Goal: Check status: Check status

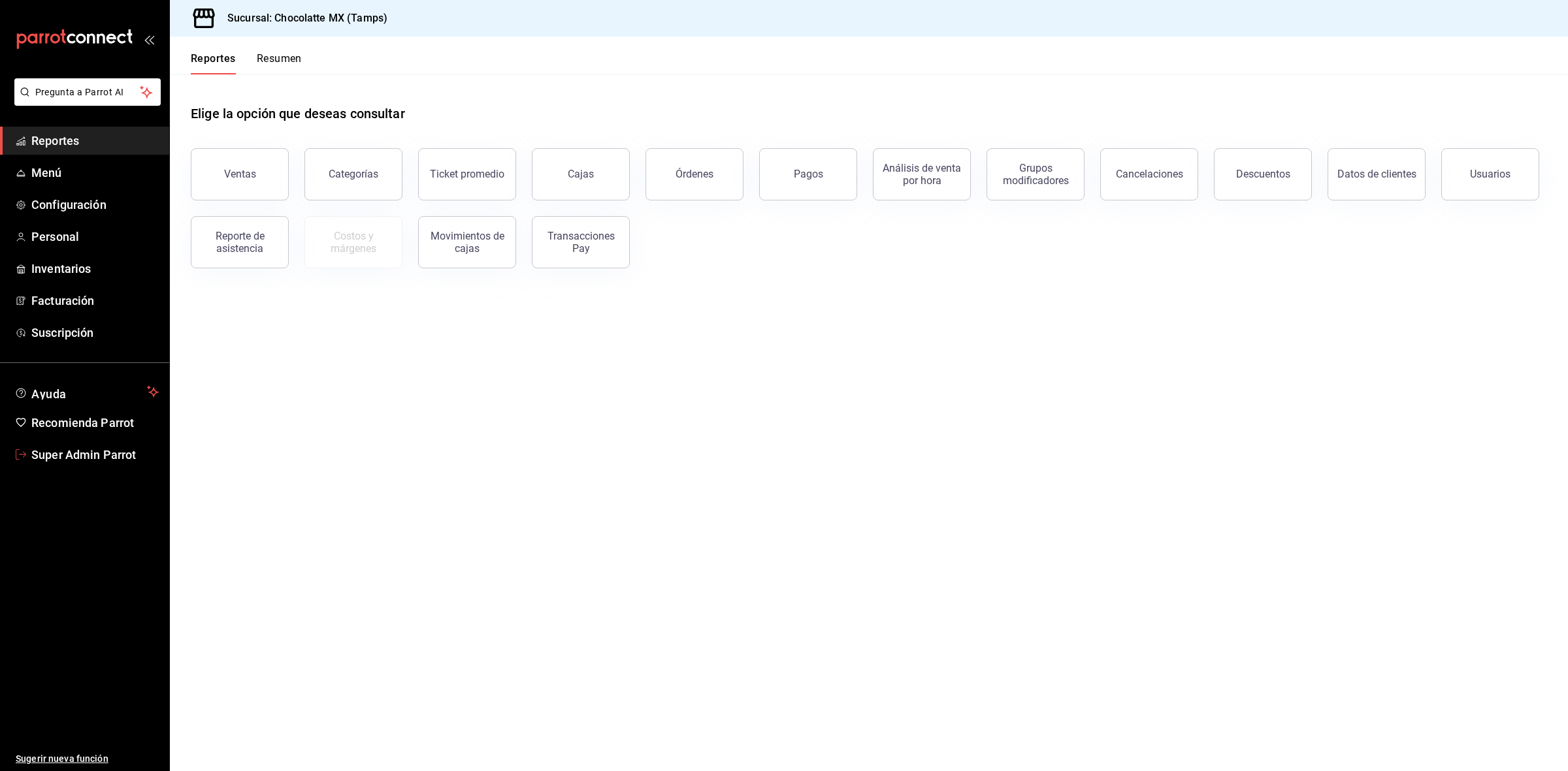
drag, startPoint x: 62, startPoint y: 463, endPoint x: 62, endPoint y: 456, distance: 7.0
click at [62, 463] on link "Super Admin Parrot" at bounding box center [85, 455] width 169 height 28
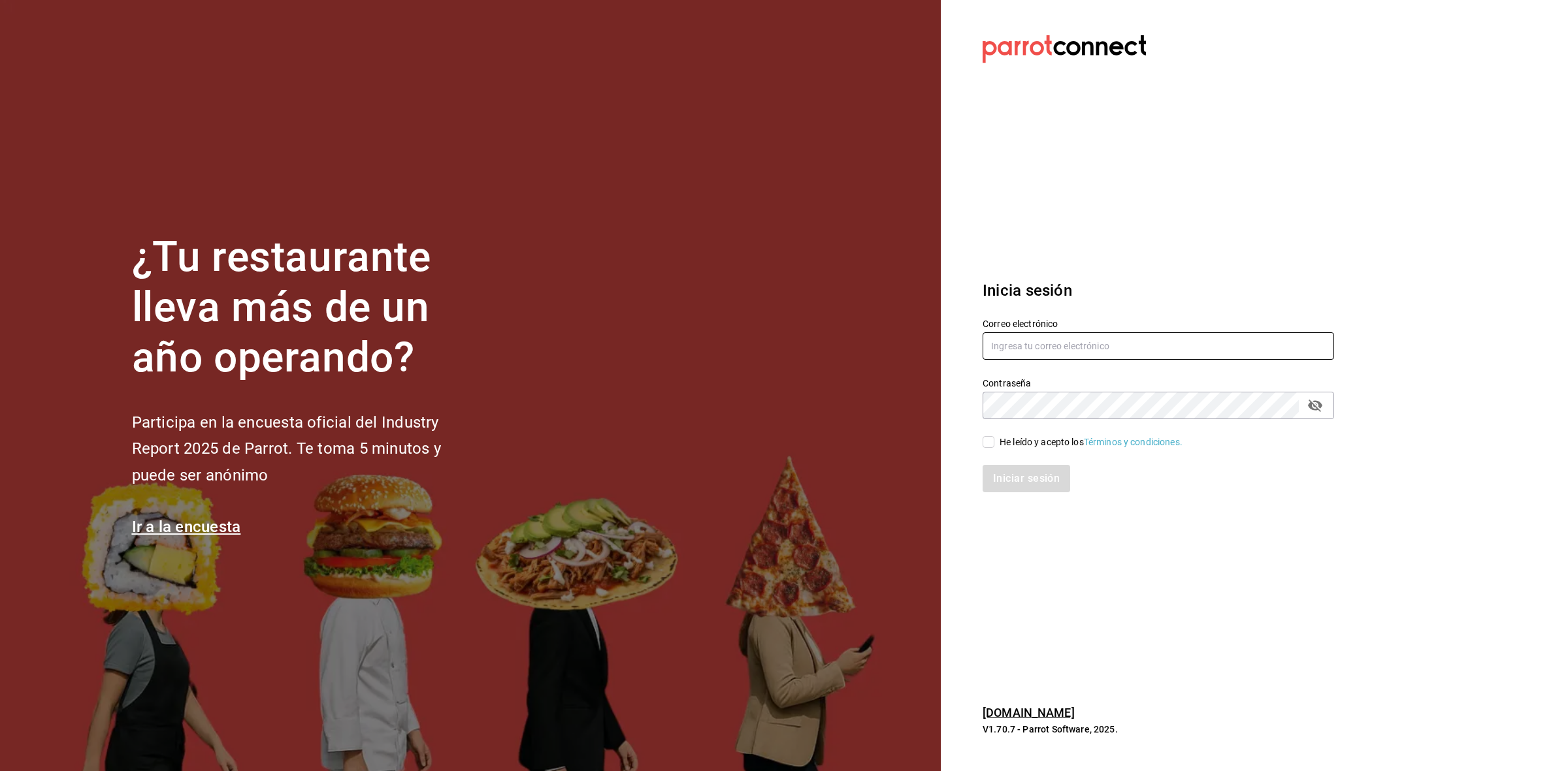
click at [1024, 359] on input "text" at bounding box center [1158, 346] width 351 height 28
paste input "amaria@casadelpanycafe.com"
type input "amaria@casadelpanycafe.com"
click at [993, 446] on input "He leído y acepto los Términos y condiciones." at bounding box center [988, 442] width 12 height 11
checkbox input "true"
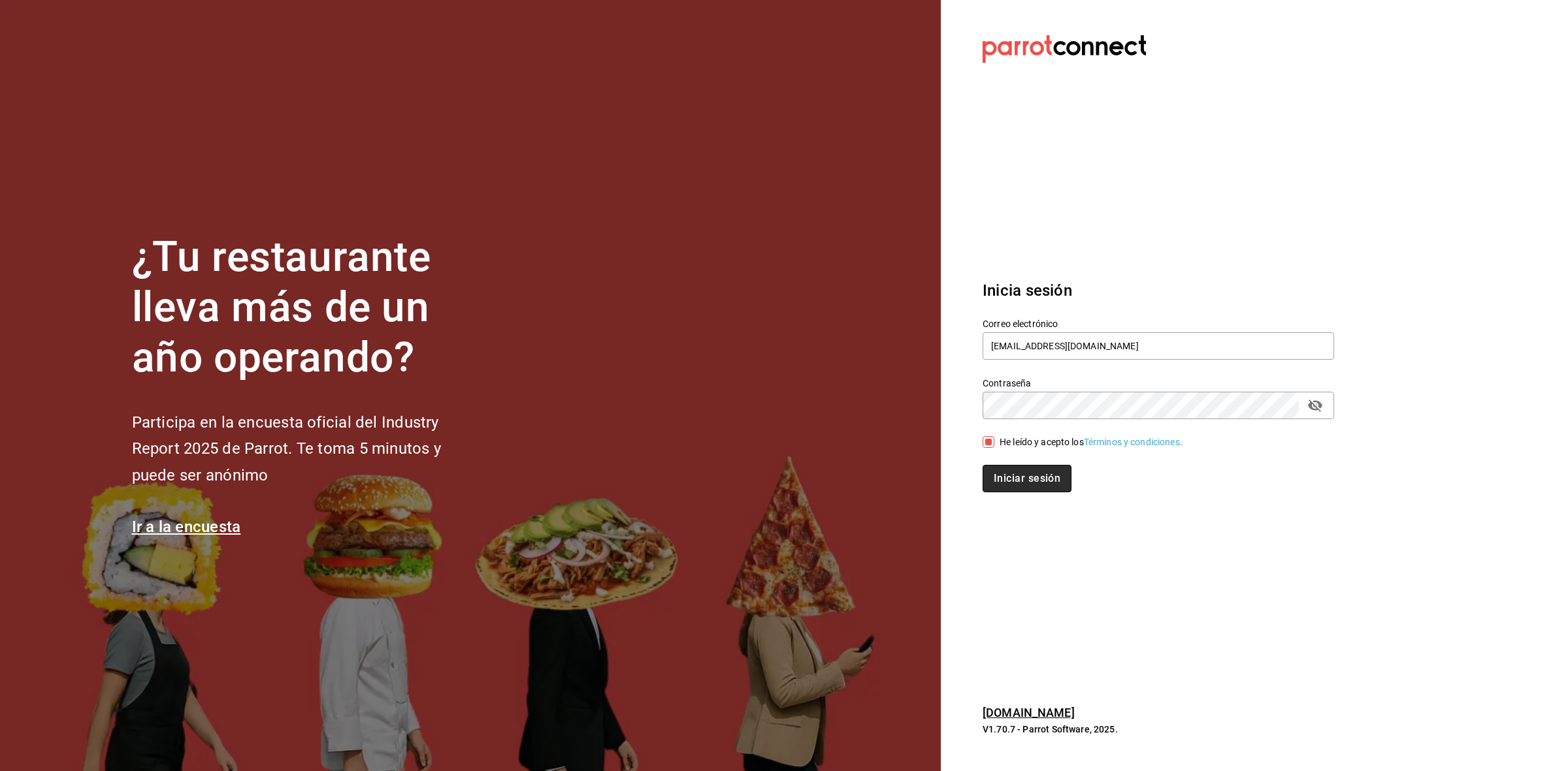
click at [1001, 485] on button "Iniciar sesión" at bounding box center [1027, 478] width 89 height 28
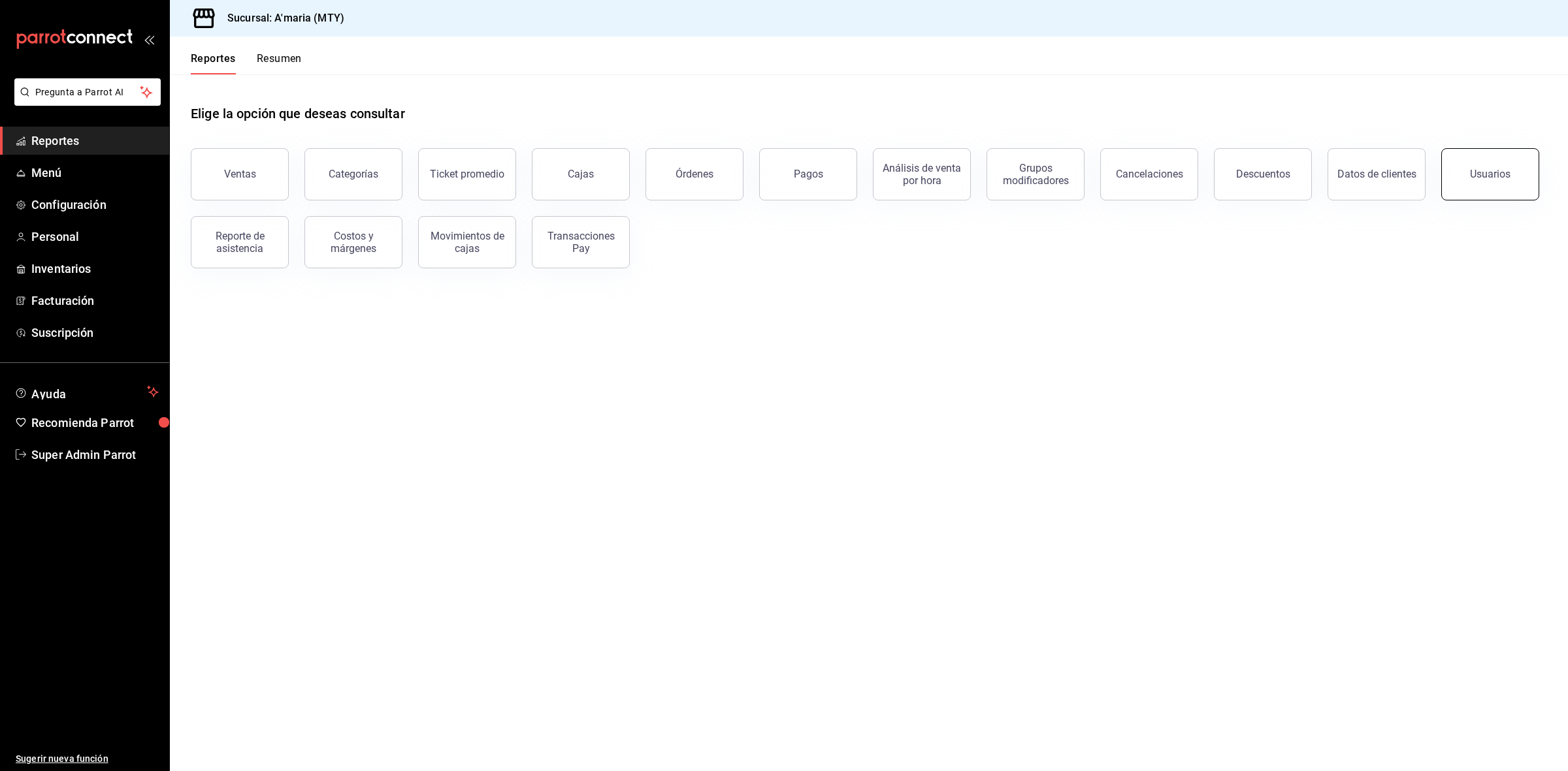
click at [1495, 183] on button "Usuarios" at bounding box center [1490, 174] width 98 height 52
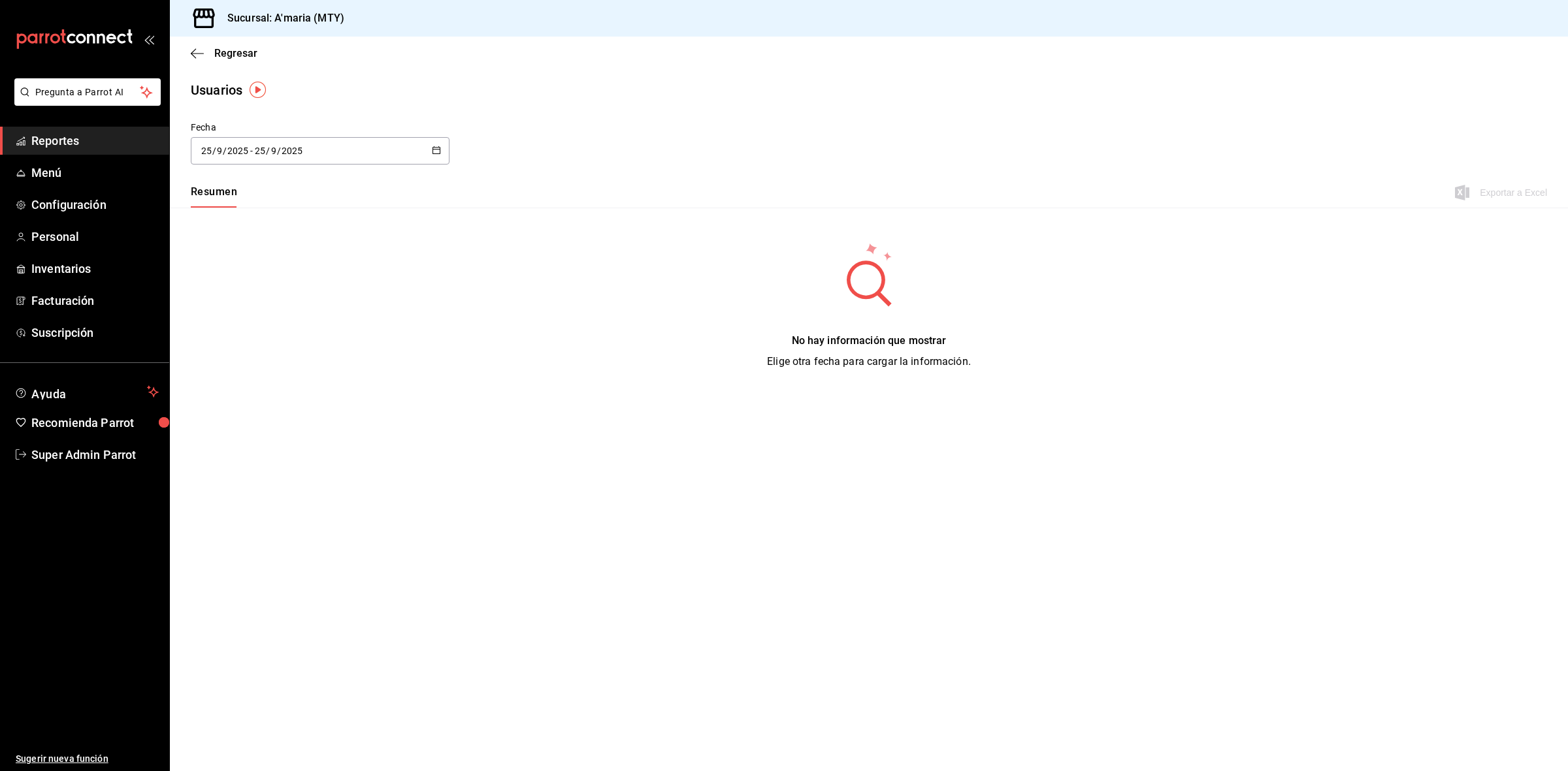
click at [425, 155] on div "2025-09-25 25 / 9 / 2025 - 2025-09-25 25 / 9 / 2025" at bounding box center [320, 151] width 259 height 28
click at [258, 231] on li "Ayer" at bounding box center [252, 221] width 123 height 29
type input "2025-09-24"
type input "24"
type input "2025-09-24"
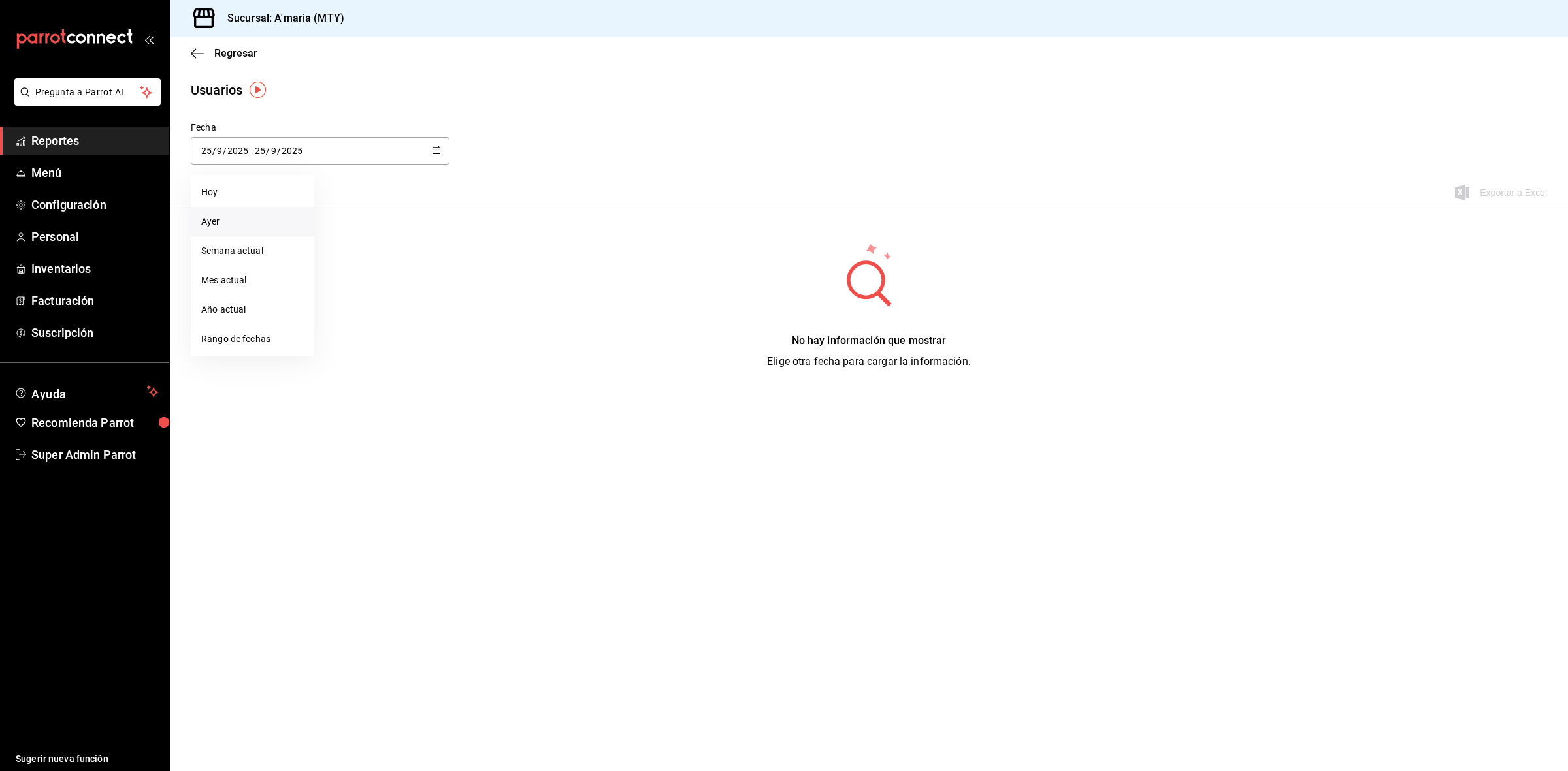
type input "24"
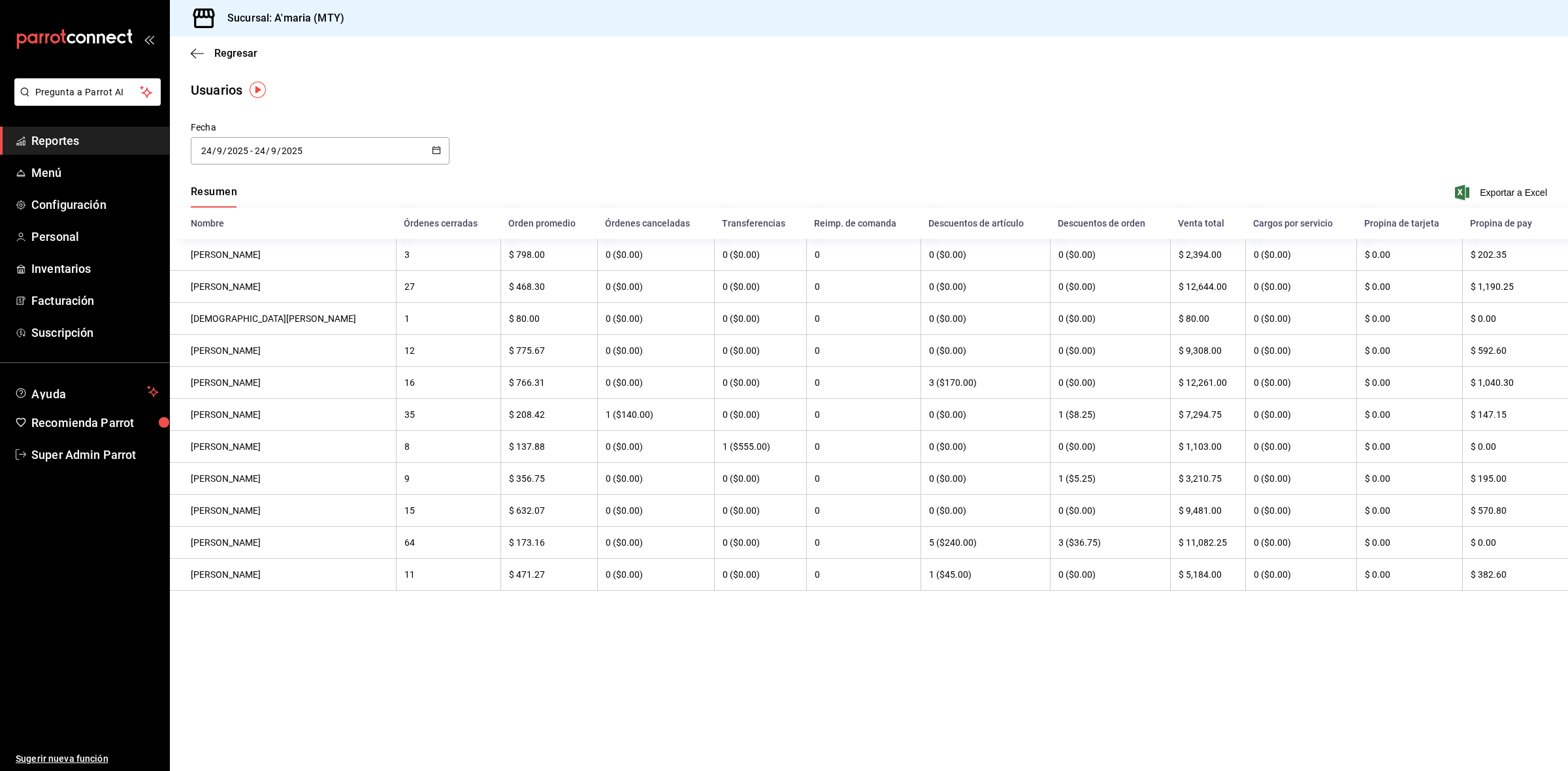
click at [441, 148] on div "2025-09-24 24 / 9 / 2025 - 2025-09-24 24 / 9 / 2025" at bounding box center [320, 151] width 259 height 28
click at [262, 250] on li "Semana actual" at bounding box center [252, 250] width 123 height 29
type input "2025-09-21"
type input "21"
type input "2025-09-25"
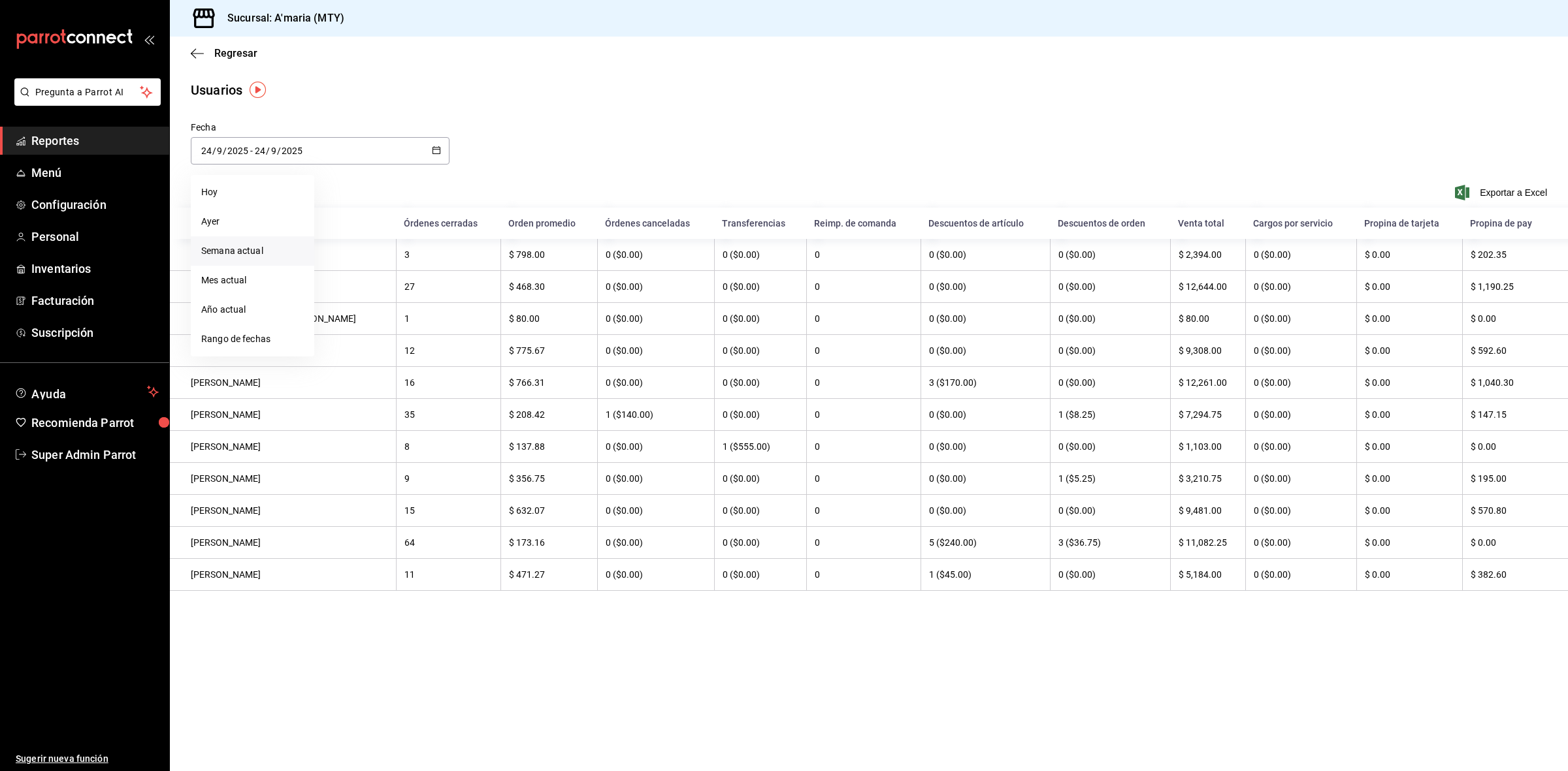
type input "25"
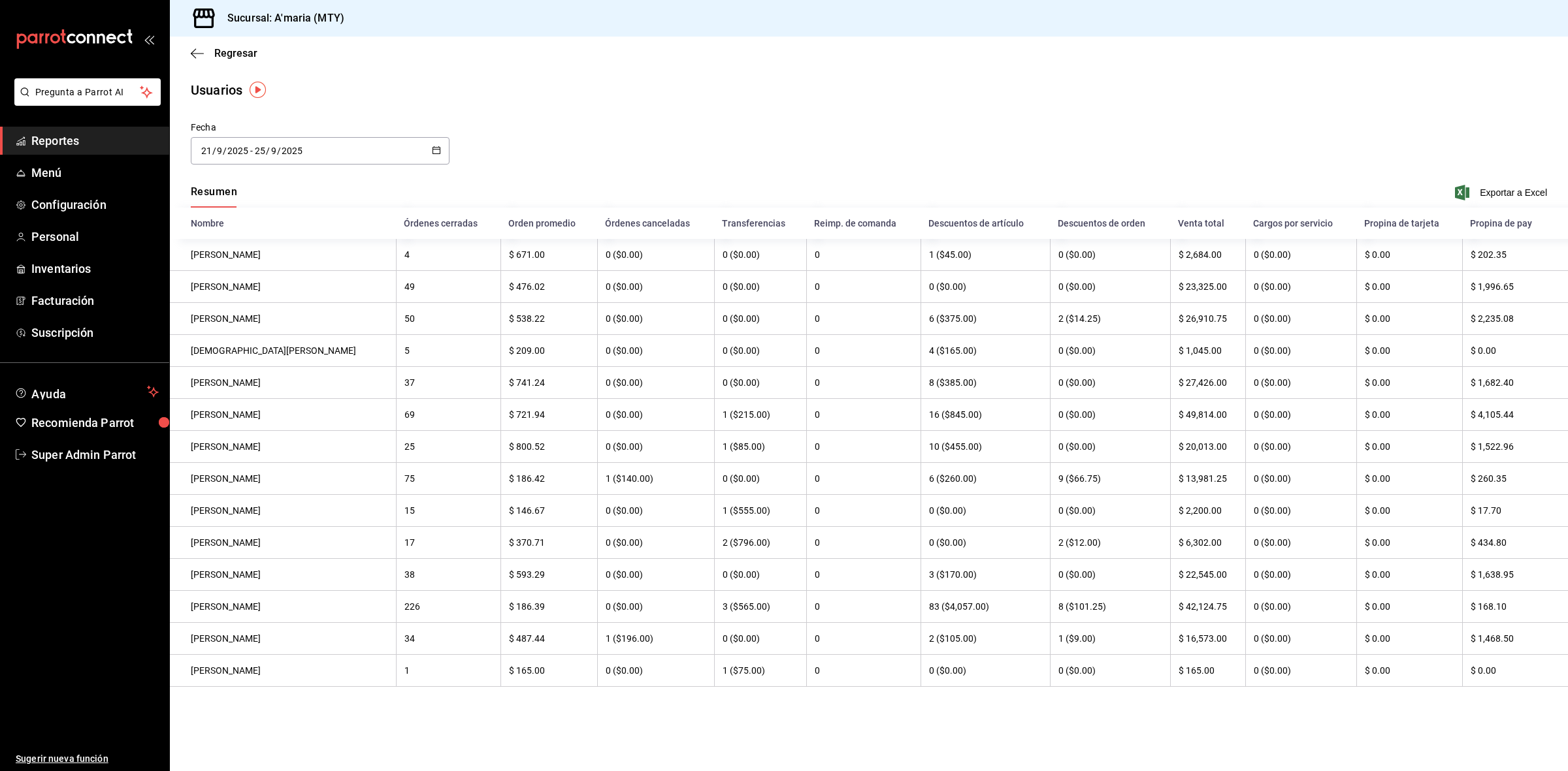
click at [443, 154] on div "2025-09-21 21 / 9 / 2025 - 2025-09-25 25 / 9 / 2025" at bounding box center [320, 151] width 259 height 28
click at [269, 216] on li "Ayer" at bounding box center [252, 221] width 123 height 29
type input "2025-09-24"
type input "24"
type input "2025-09-24"
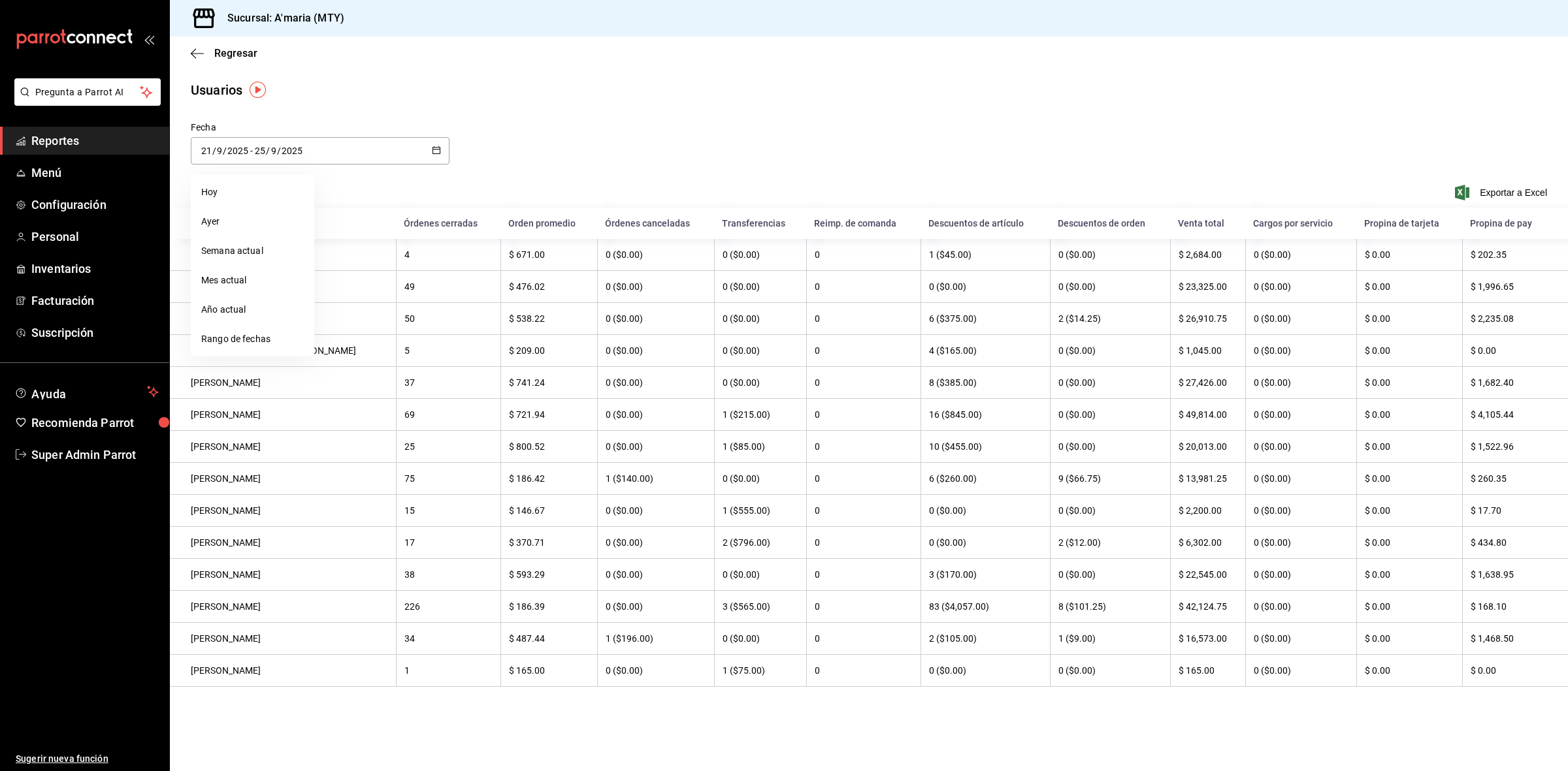
type input "24"
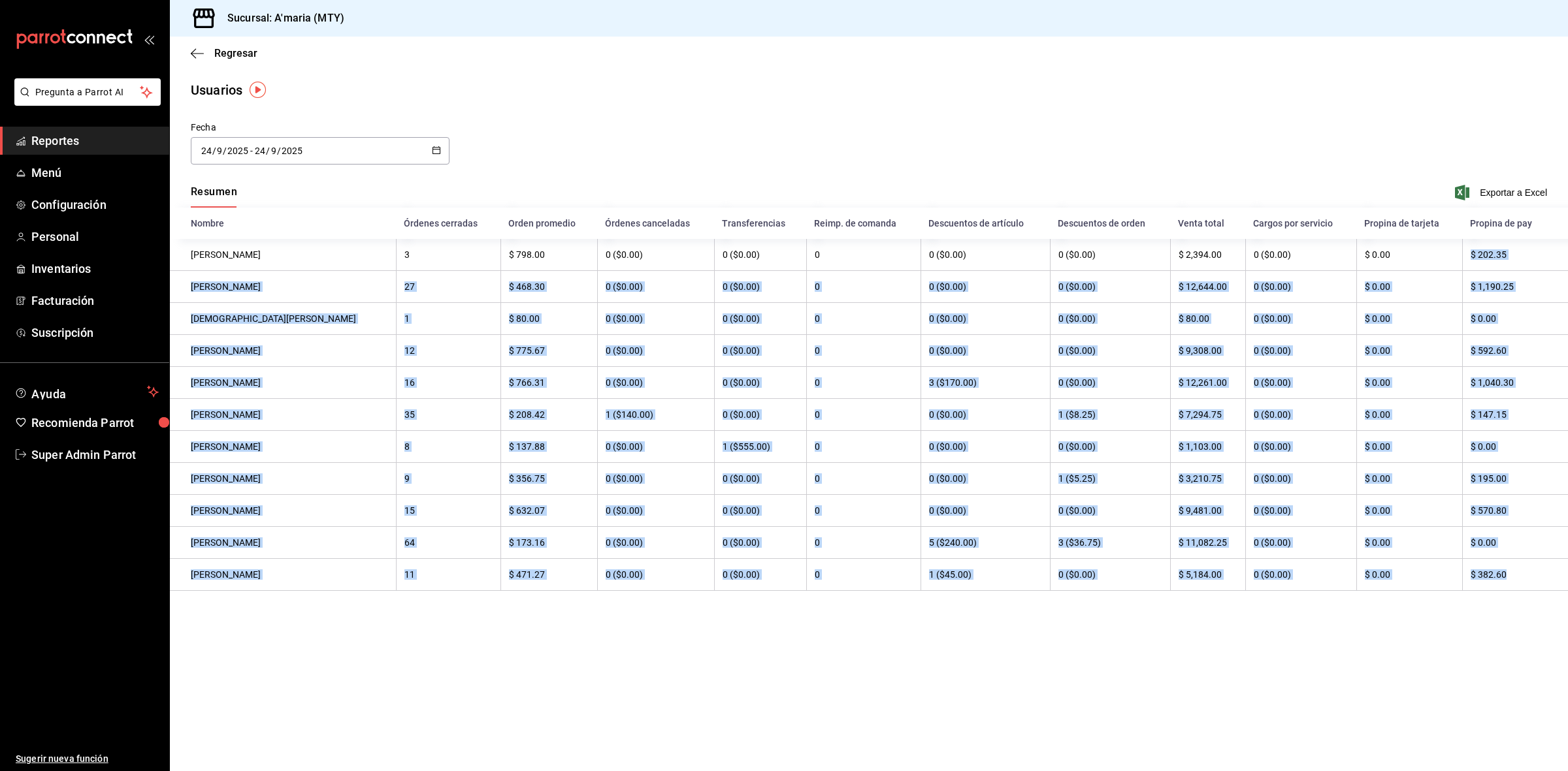
drag, startPoint x: 1456, startPoint y: 249, endPoint x: 1513, endPoint y: 594, distance: 349.7
click at [1513, 591] on tbody "Christy Ponce 3 $ 798.00 0 ($0.00) 0 ($0.00) 0 0 ($0.00) 0 ($0.00) $ 2,394.00 0…" at bounding box center [869, 415] width 1398 height 352
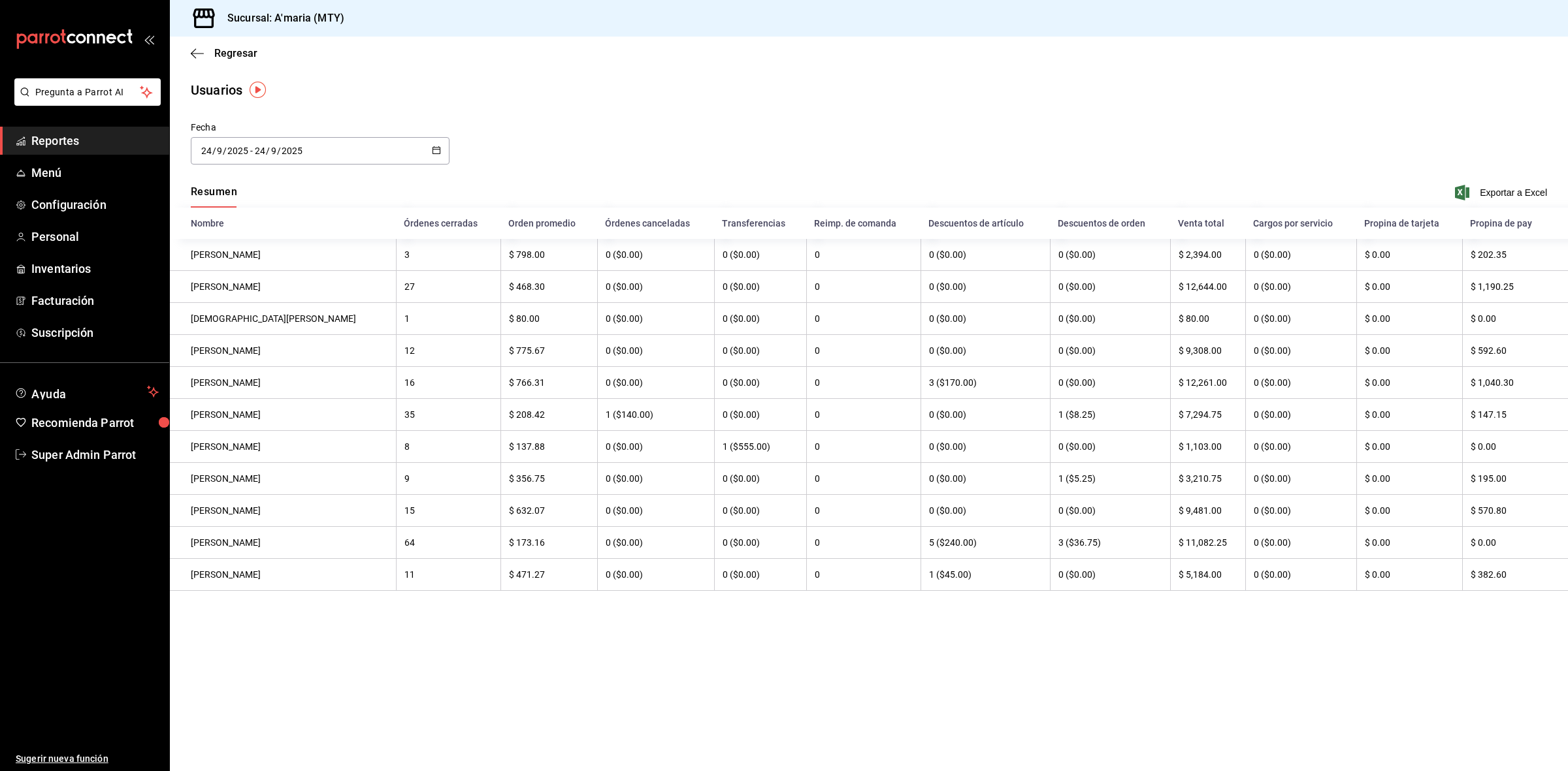
click at [1460, 657] on main "Regresar Usuarios Fecha 2025-09-24 24 / 9 / 2025 - 2025-09-24 24 / 9 / 2025 Res…" at bounding box center [869, 404] width 1398 height 734
click at [197, 57] on icon "button" at bounding box center [197, 53] width 13 height 11
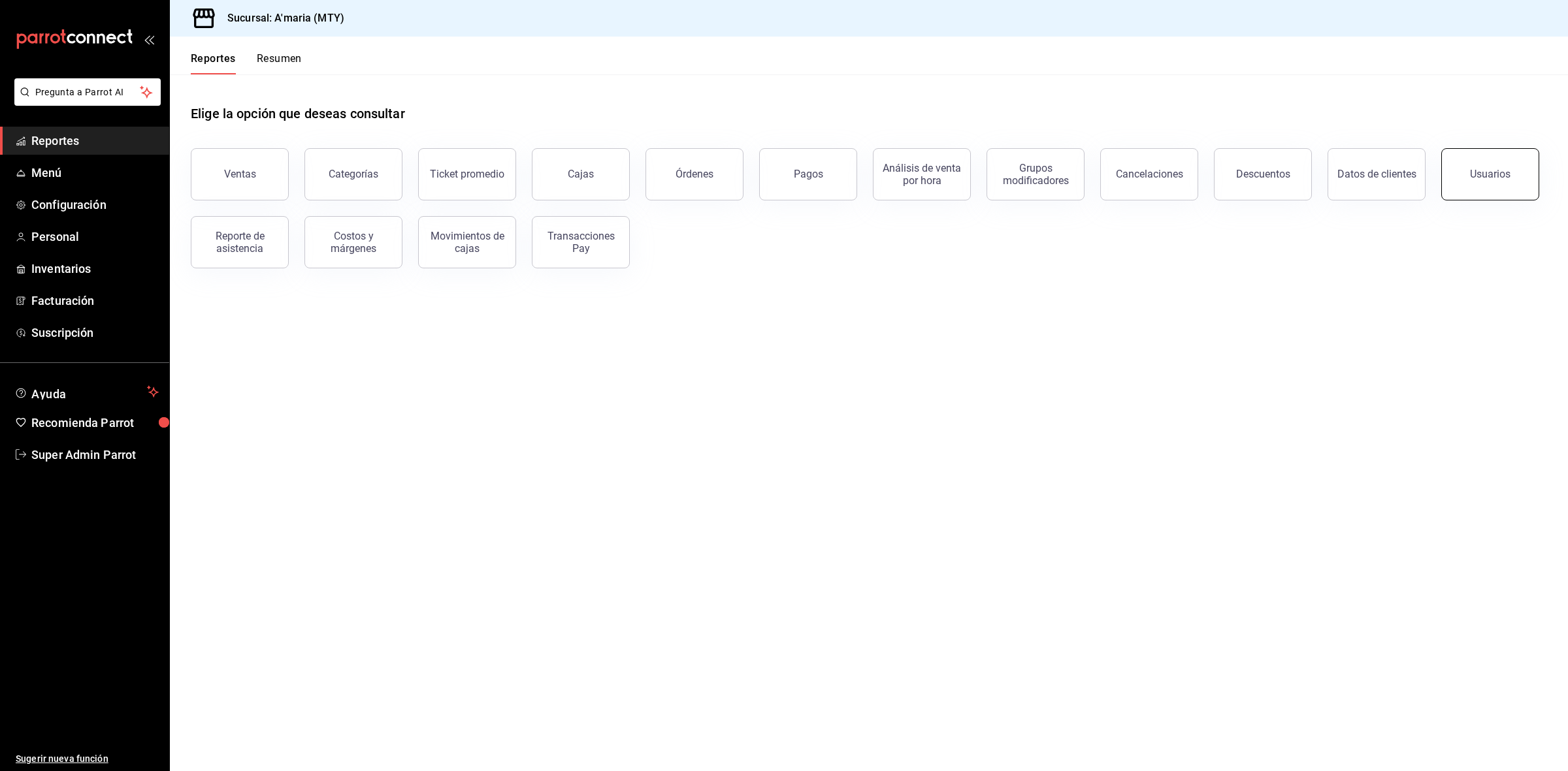
click at [1490, 195] on button "Usuarios" at bounding box center [1490, 174] width 98 height 52
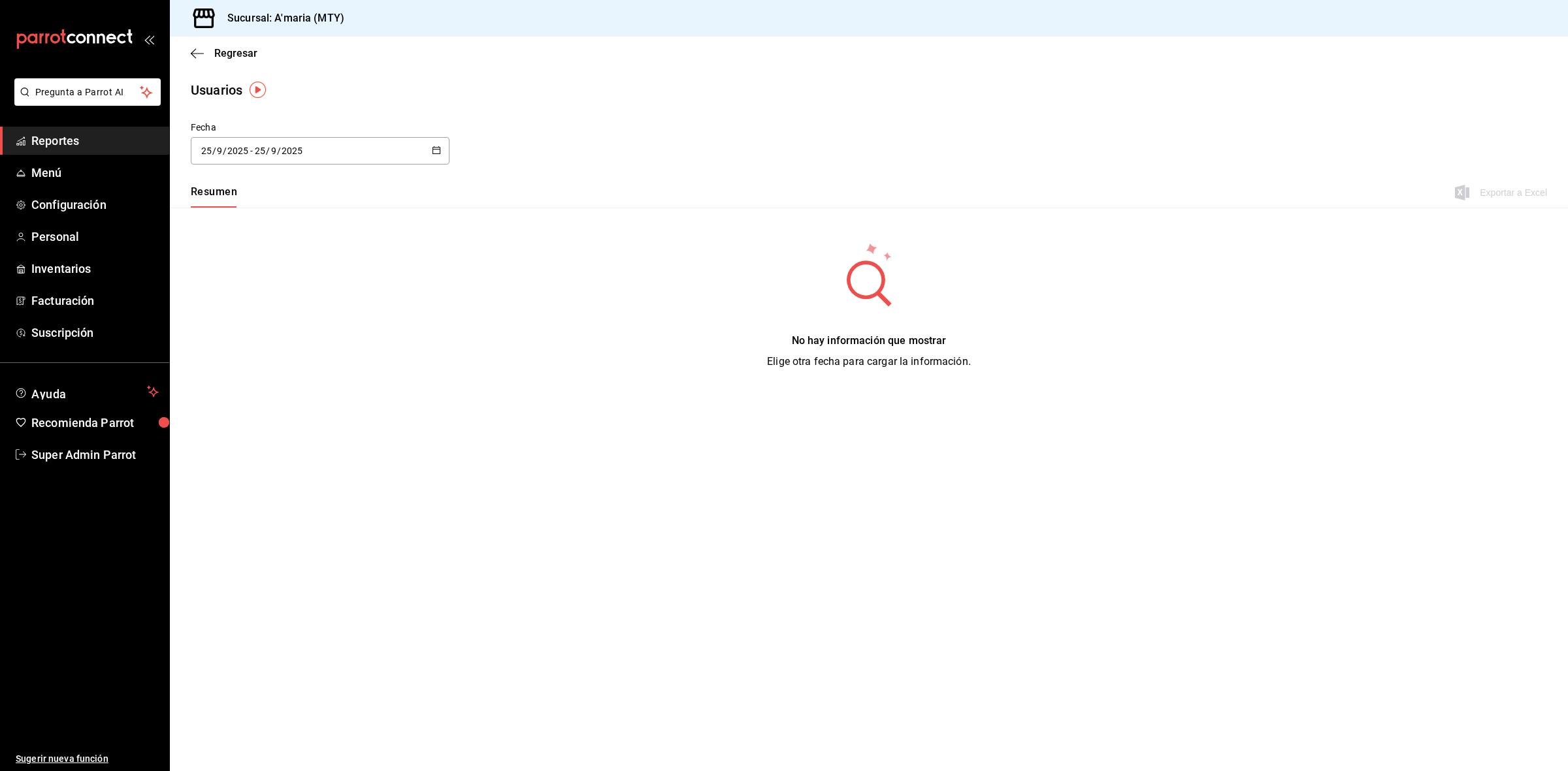
click at [389, 151] on div "2025-09-25 25 / 9 / 2025 - 2025-09-25 25 / 9 / 2025" at bounding box center [320, 151] width 259 height 28
click at [265, 231] on li "Ayer" at bounding box center [252, 221] width 123 height 29
type input "2025-09-24"
type input "24"
type input "2025-09-24"
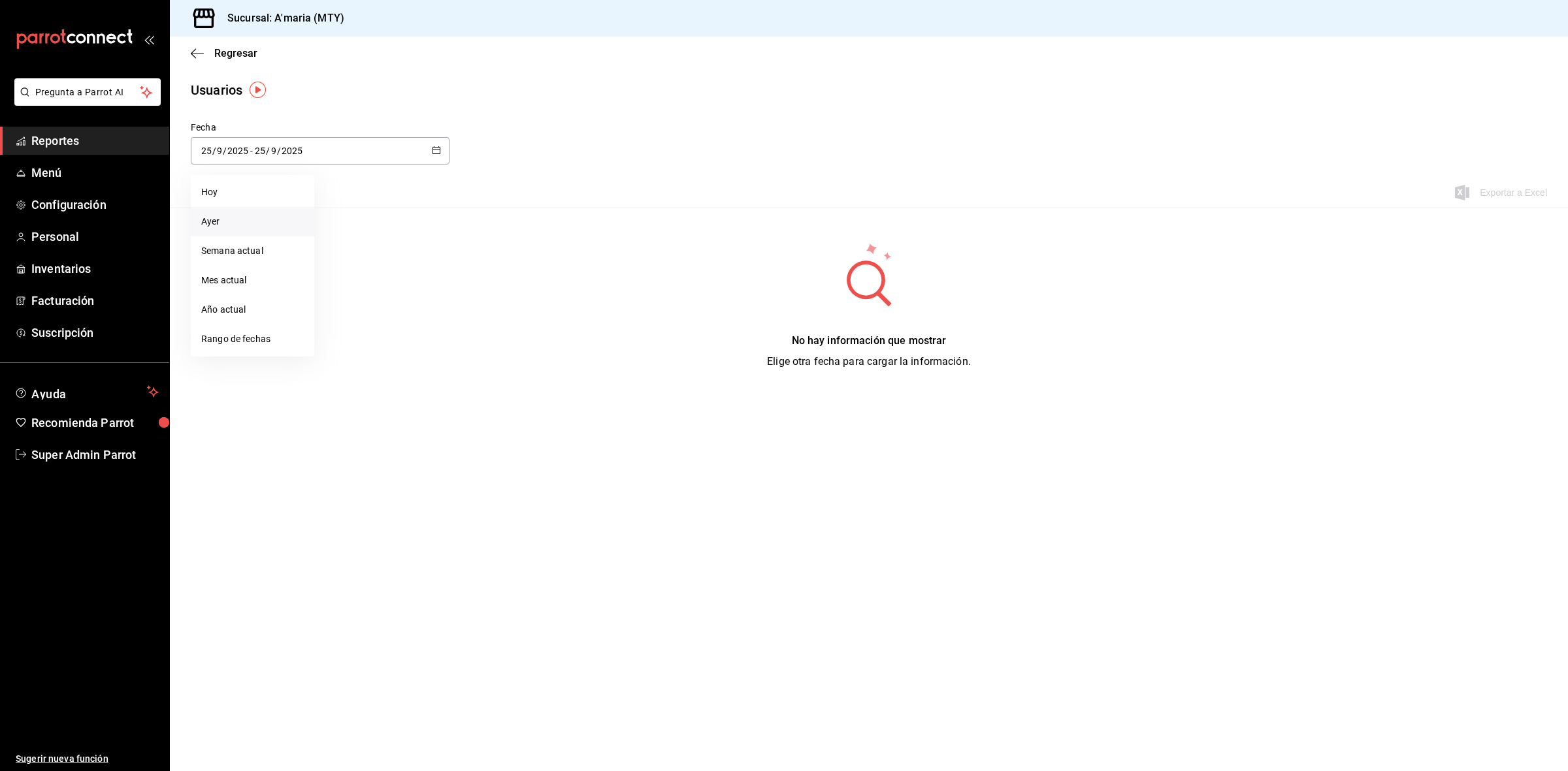
type input "24"
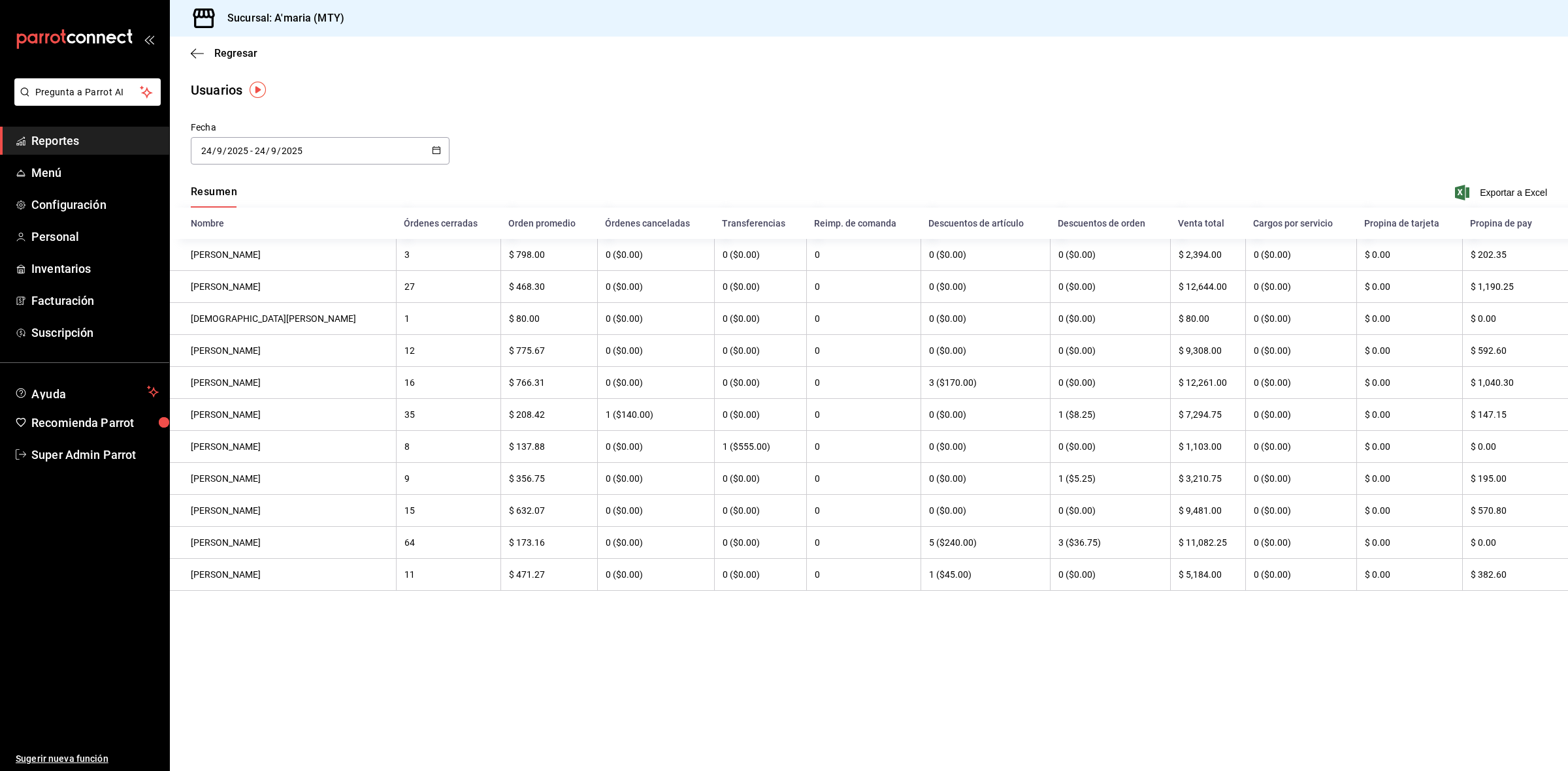
click at [438, 147] on \(Stroke\) "button" at bounding box center [436, 150] width 8 height 7
click at [245, 204] on li "Hoy" at bounding box center [252, 192] width 123 height 29
type input "2025-09-25"
type input "25"
type input "2025-09-25"
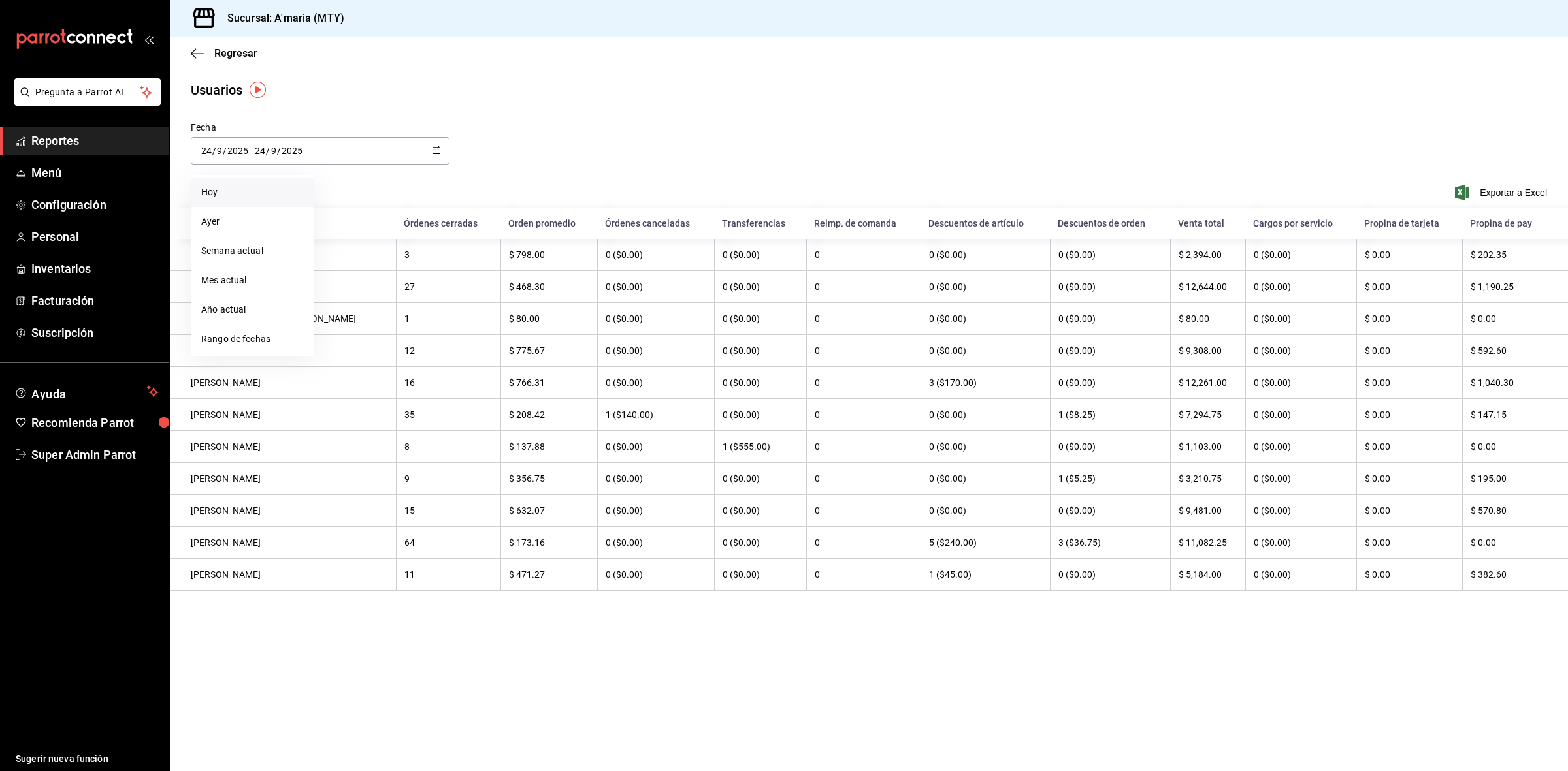
type input "25"
